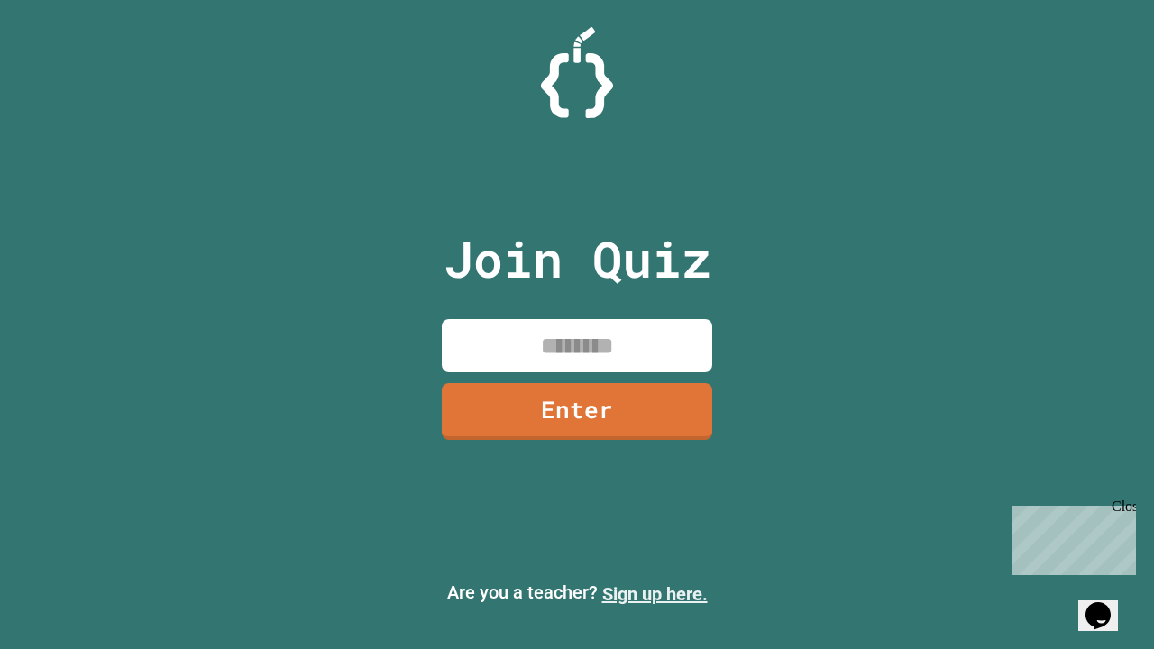
click at [655, 594] on link "Sign up here." at bounding box center [654, 594] width 105 height 22
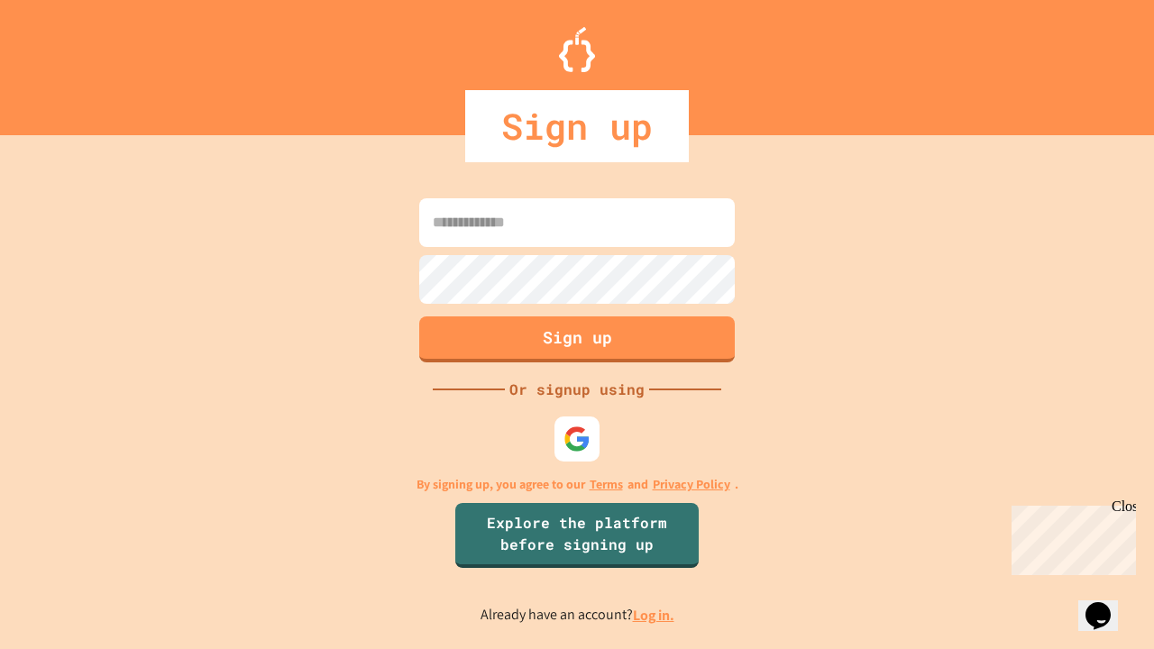
click at [655, 615] on link "Log in." at bounding box center [653, 615] width 41 height 19
